Goal: Understand process/instructions: Learn how to perform a task or action

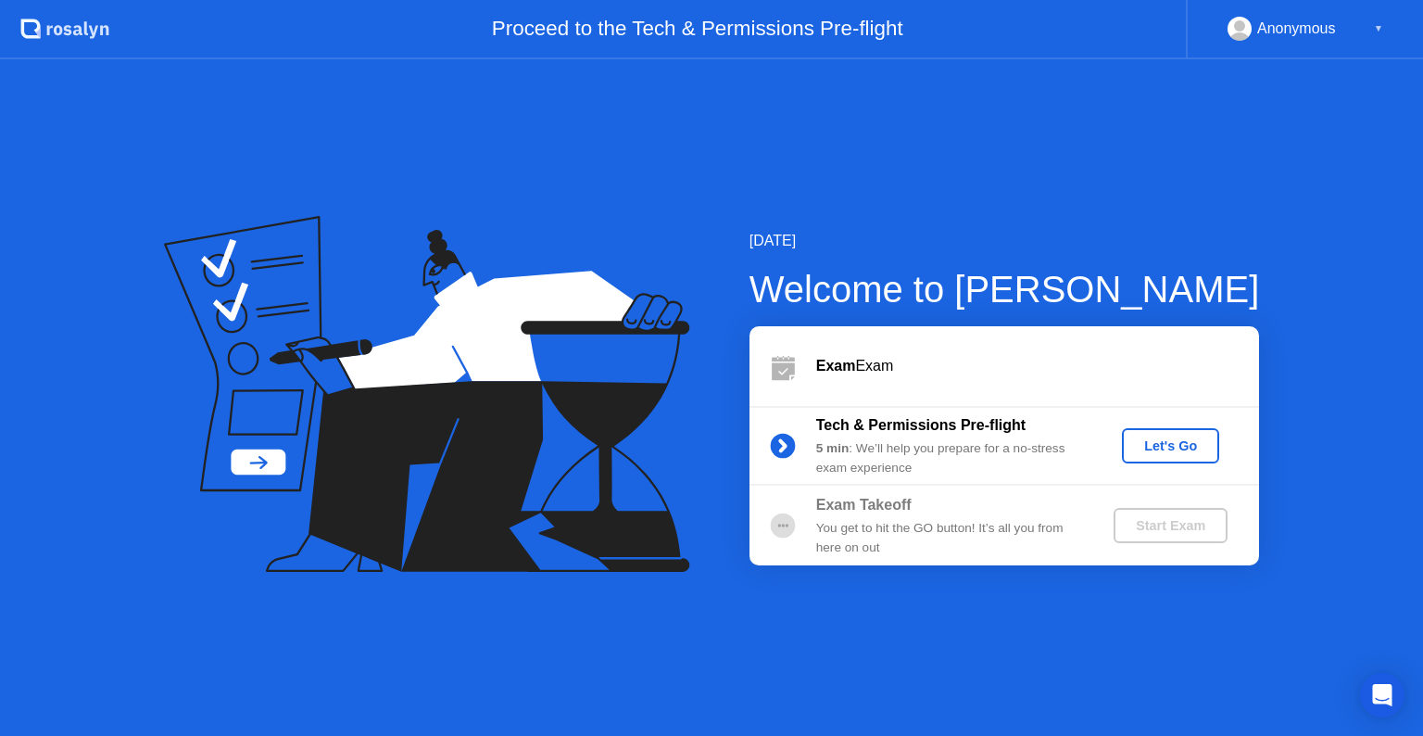
click at [1175, 453] on div "Let's Go" at bounding box center [1170, 445] width 82 height 15
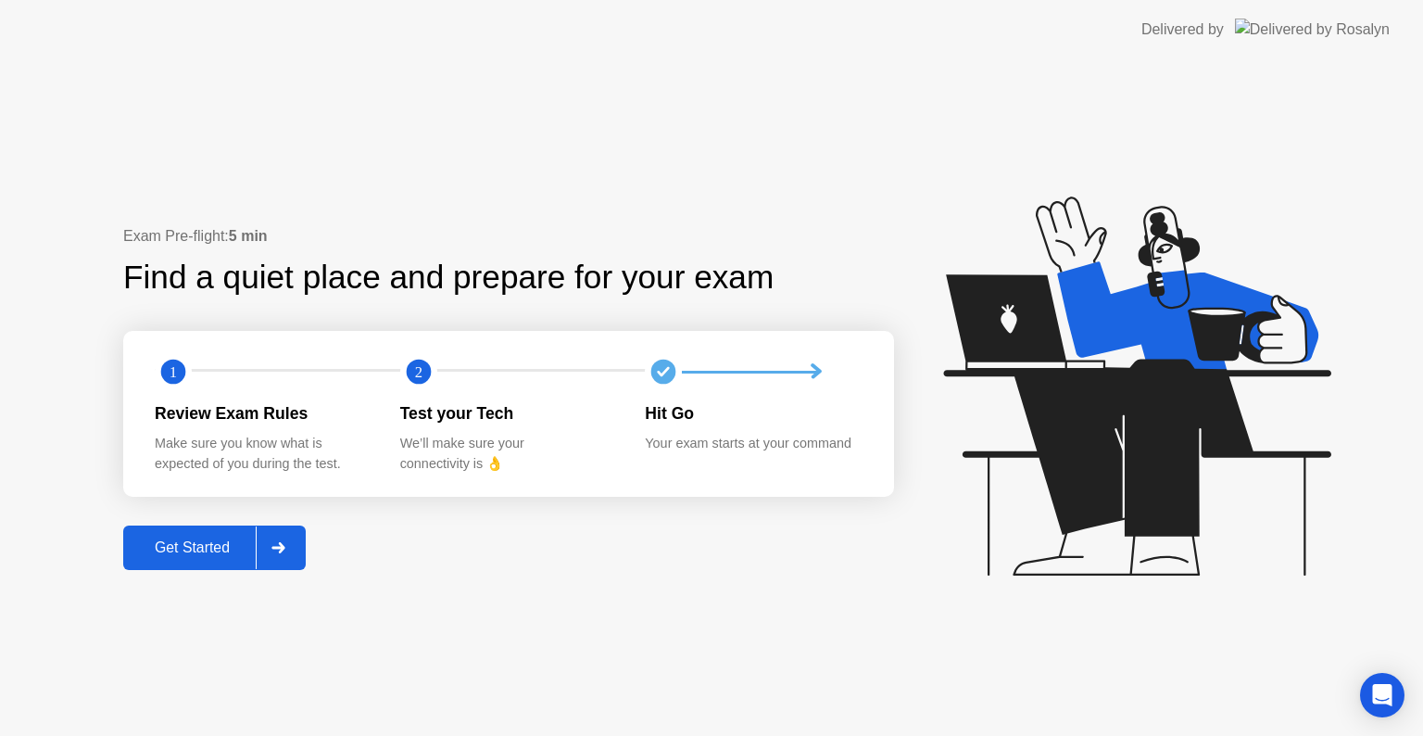
click at [278, 547] on icon at bounding box center [277, 547] width 13 height 11
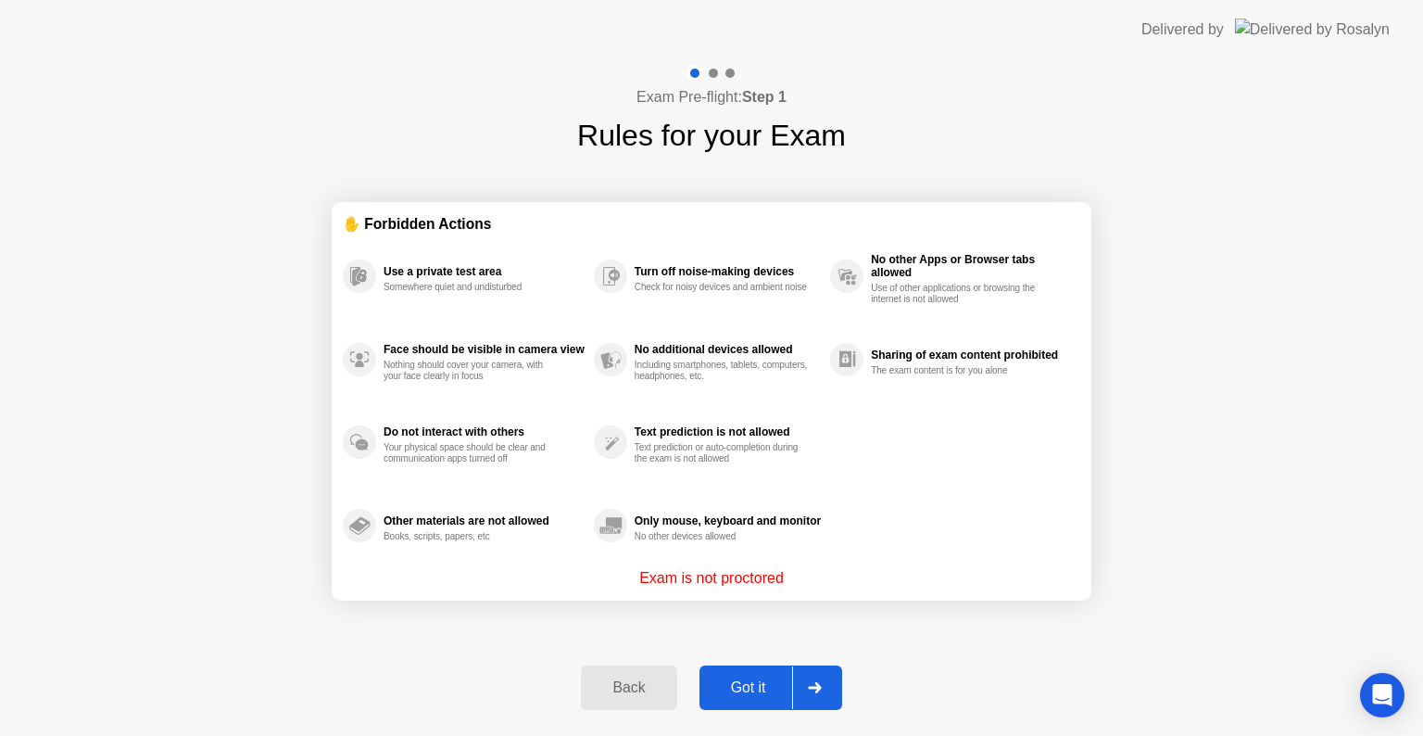
click at [797, 690] on div at bounding box center [814, 687] width 44 height 43
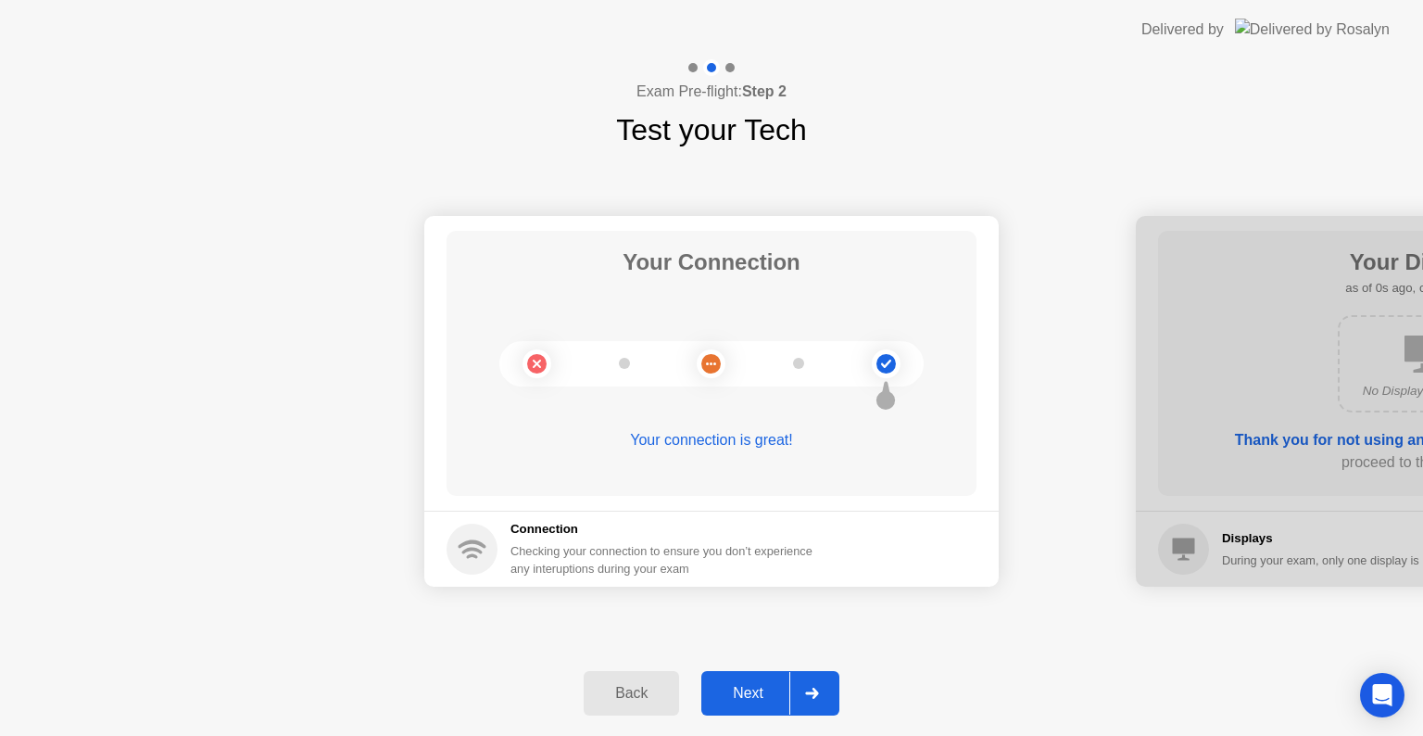
click at [807, 700] on div at bounding box center [811, 693] width 44 height 43
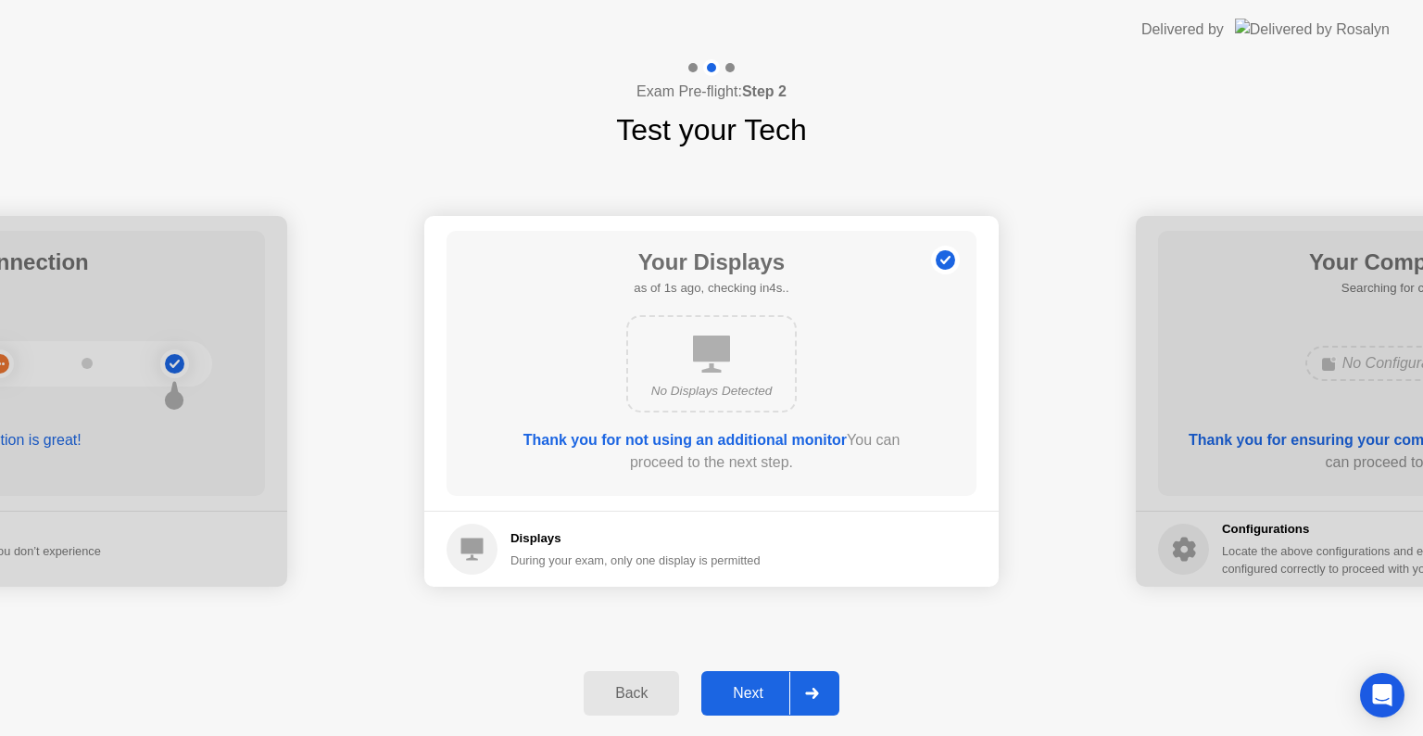
click at [807, 700] on div at bounding box center [811, 693] width 44 height 43
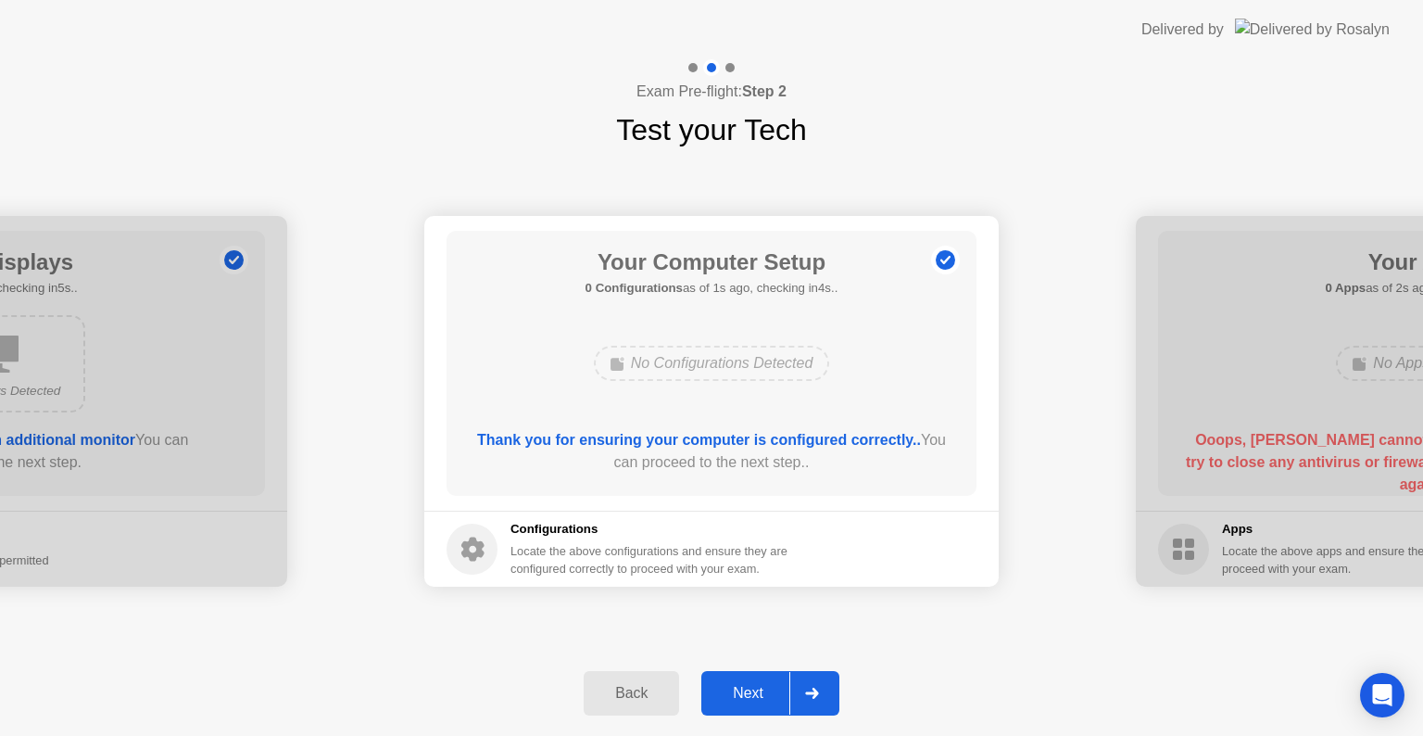
click at [807, 700] on div at bounding box center [811, 693] width 44 height 43
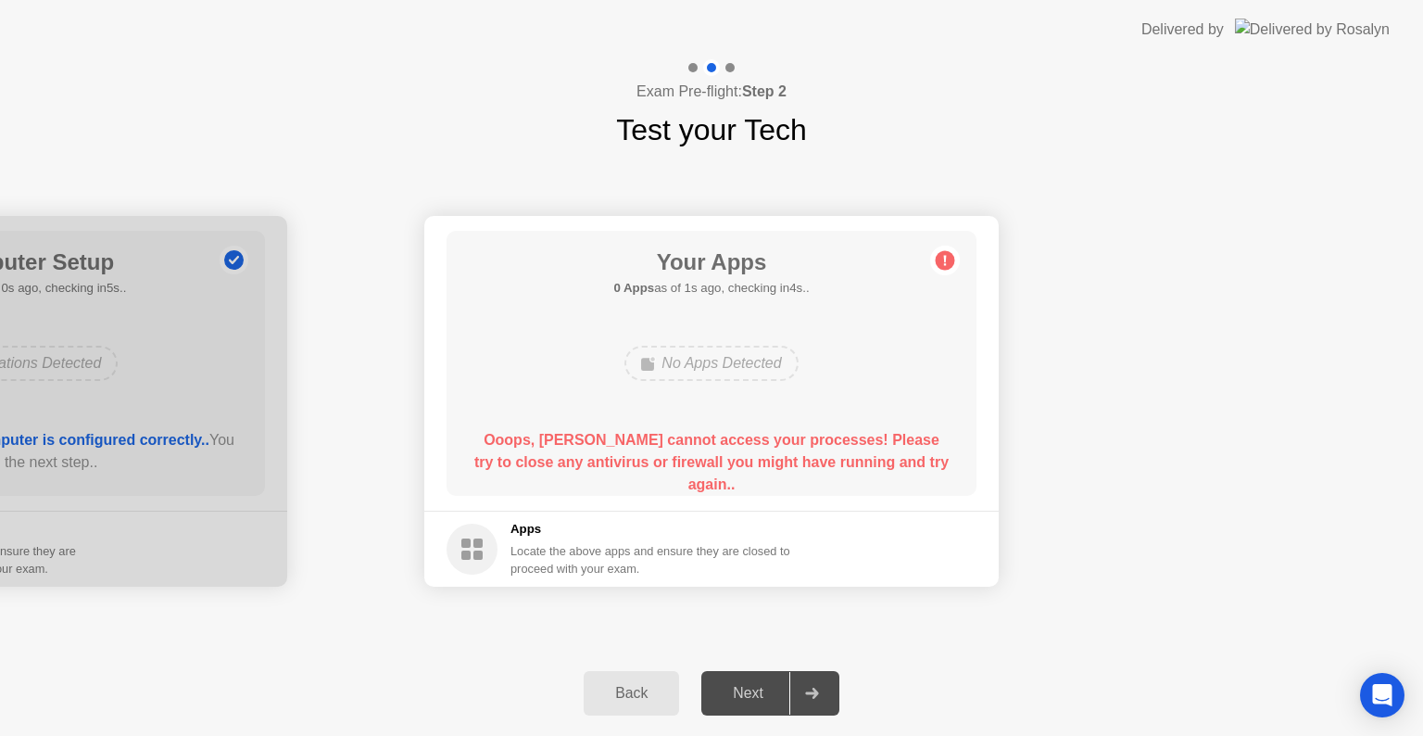
click at [794, 680] on div at bounding box center [811, 693] width 44 height 43
drag, startPoint x: 690, startPoint y: 706, endPoint x: 805, endPoint y: 663, distance: 122.5
click at [805, 663] on div "Back Next" at bounding box center [711, 692] width 1423 height 85
click at [816, 685] on div at bounding box center [811, 693] width 44 height 43
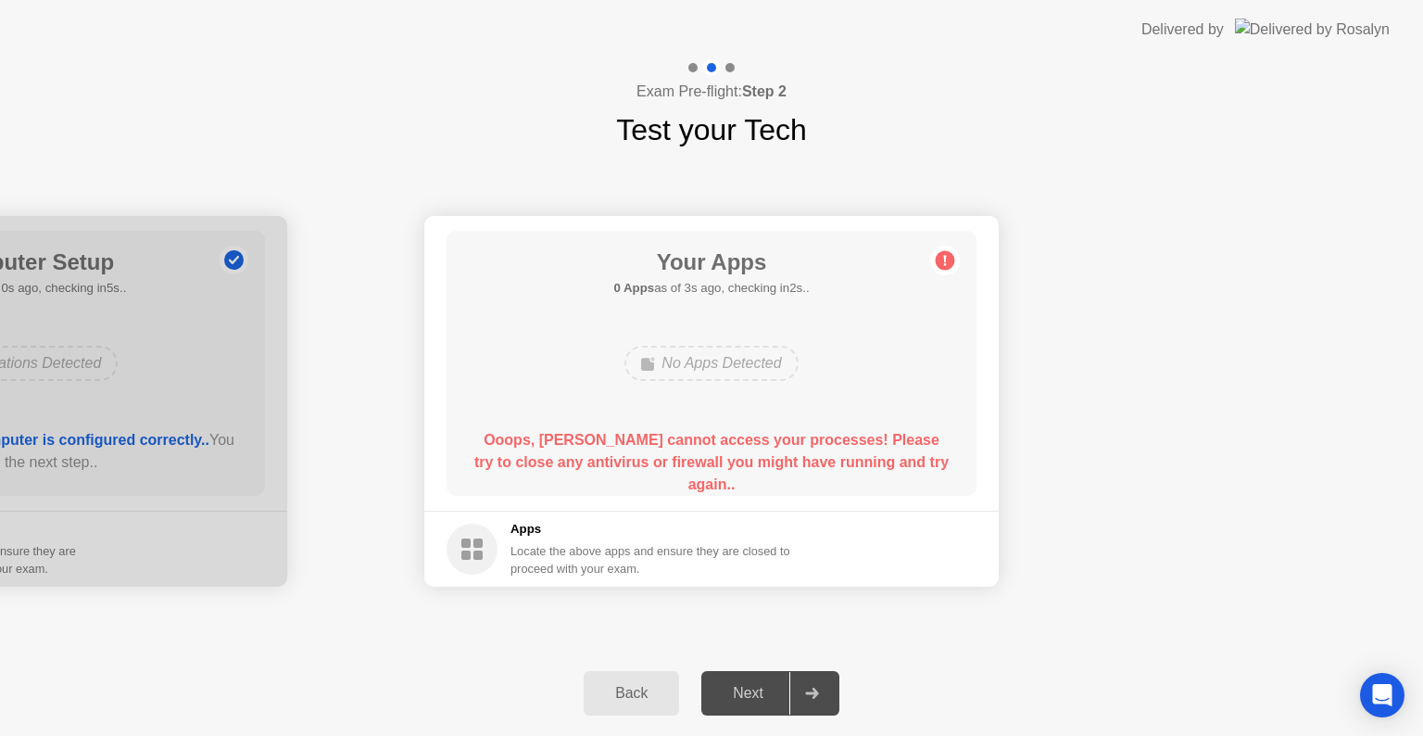
click at [816, 685] on div at bounding box center [811, 693] width 44 height 43
